Goal: Find specific page/section: Find specific page/section

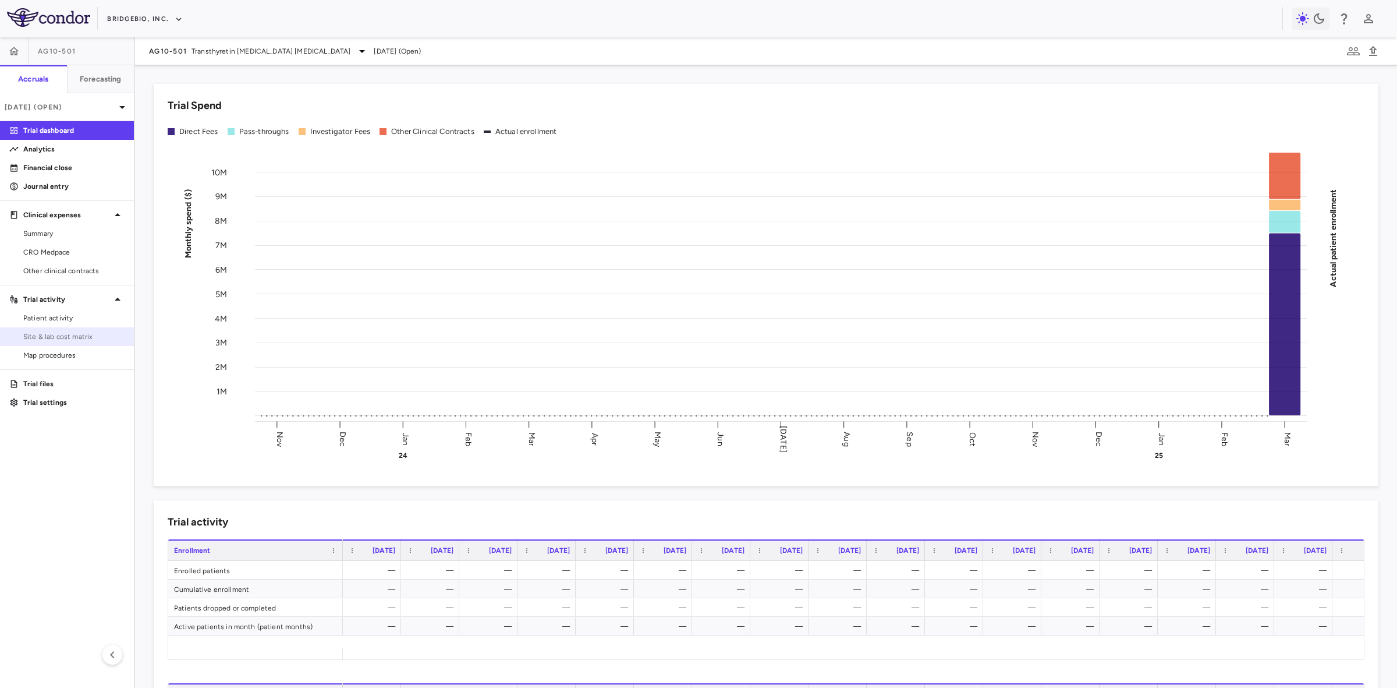
click at [62, 335] on span "Site & lab cost matrix" at bounding box center [73, 336] width 101 height 10
